Goal: Register for event/course

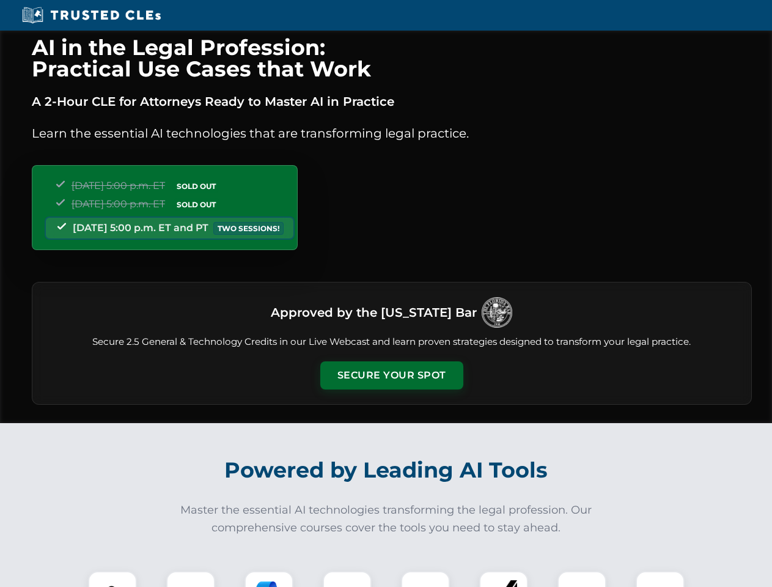
click at [391, 375] on button "Secure Your Spot" at bounding box center [391, 375] width 143 height 28
click at [113, 579] on img at bounding box center [112, 595] width 35 height 35
click at [191, 579] on div at bounding box center [190, 595] width 49 height 49
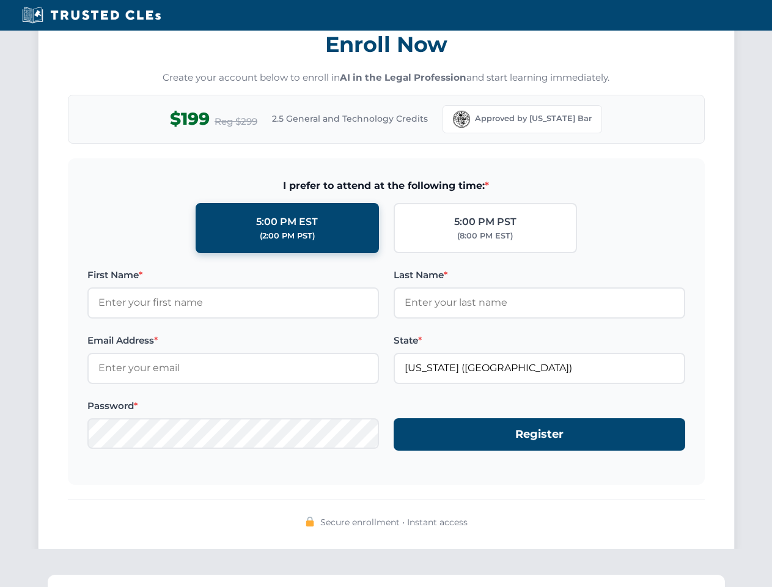
scroll to position [1200, 0]
